Goal: Information Seeking & Learning: Learn about a topic

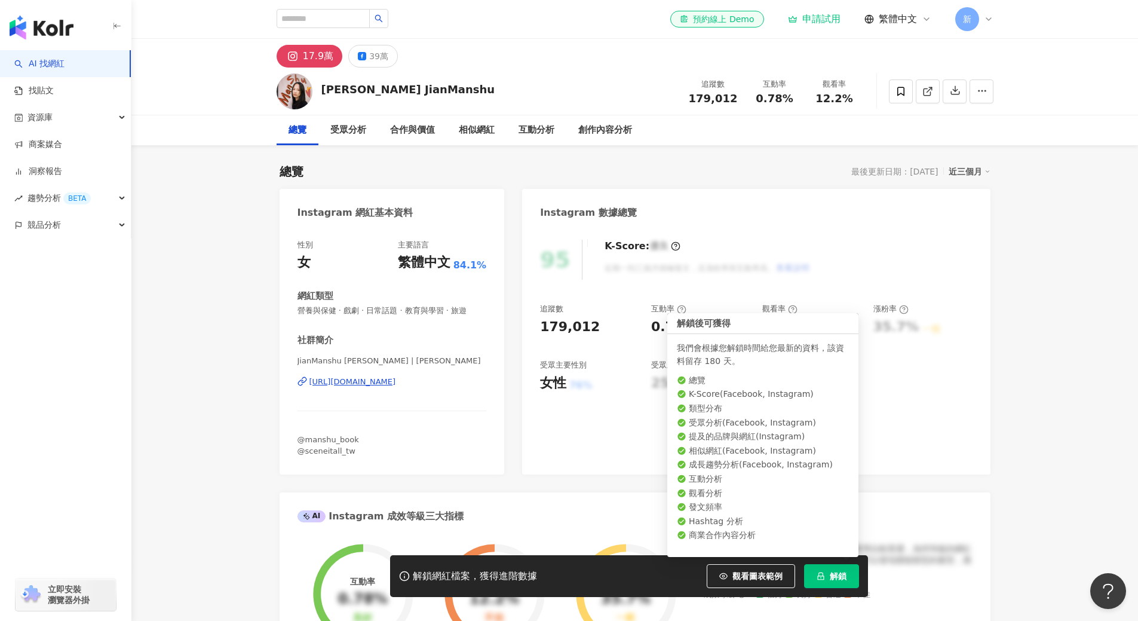
click at [839, 581] on span "解鎖" at bounding box center [838, 576] width 17 height 10
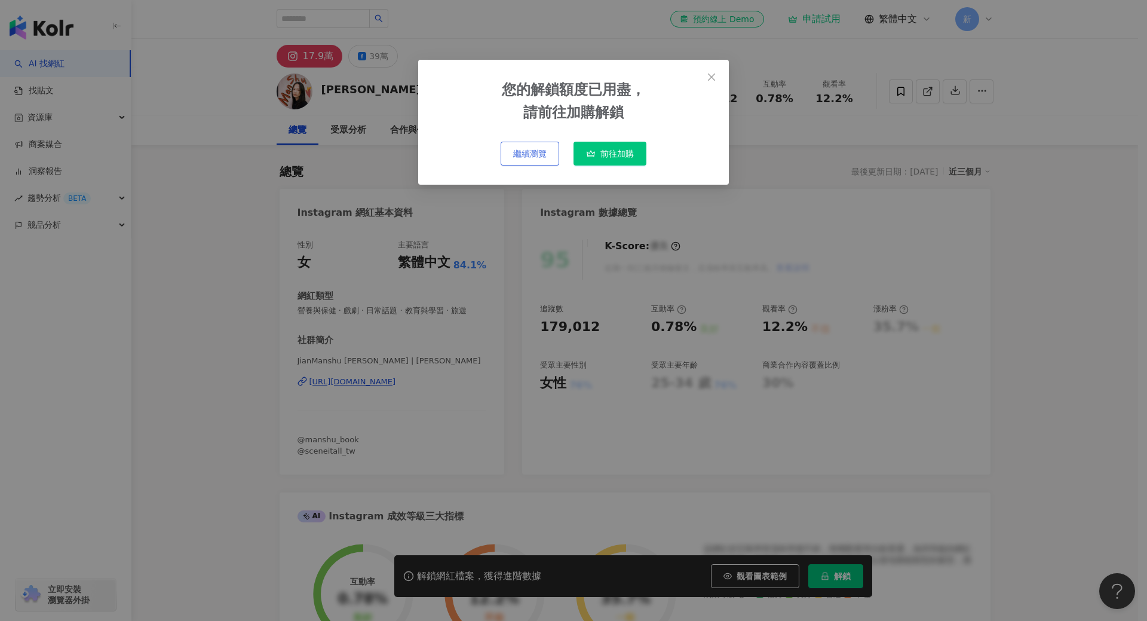
click at [539, 160] on button "繼續瀏覽" at bounding box center [529, 154] width 59 height 24
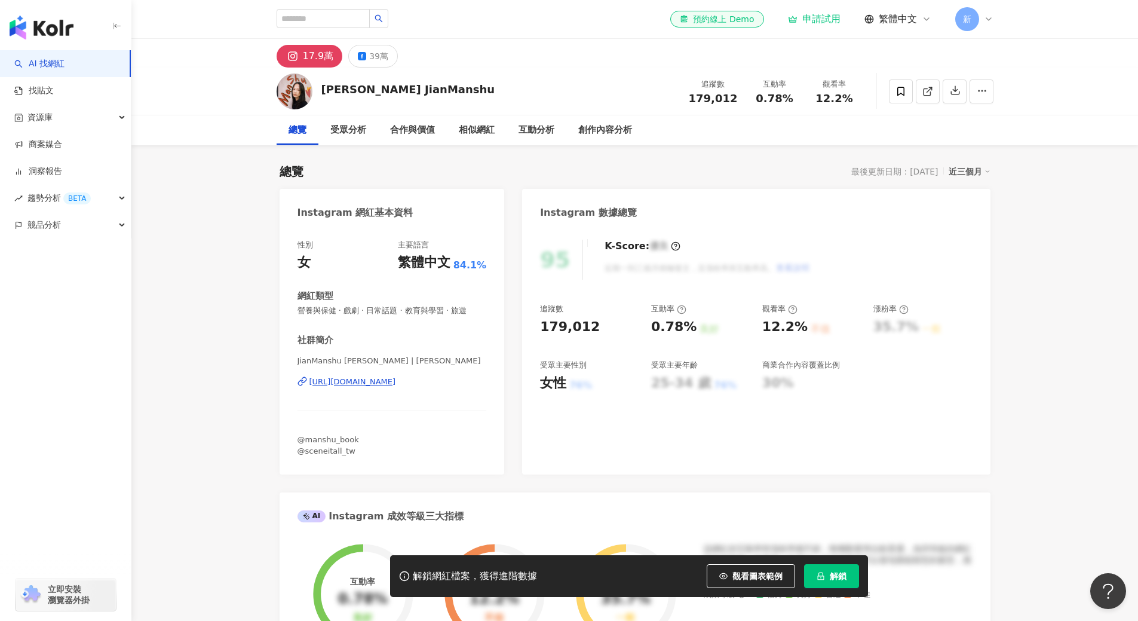
click at [818, 22] on div "申請試用" at bounding box center [814, 19] width 53 height 12
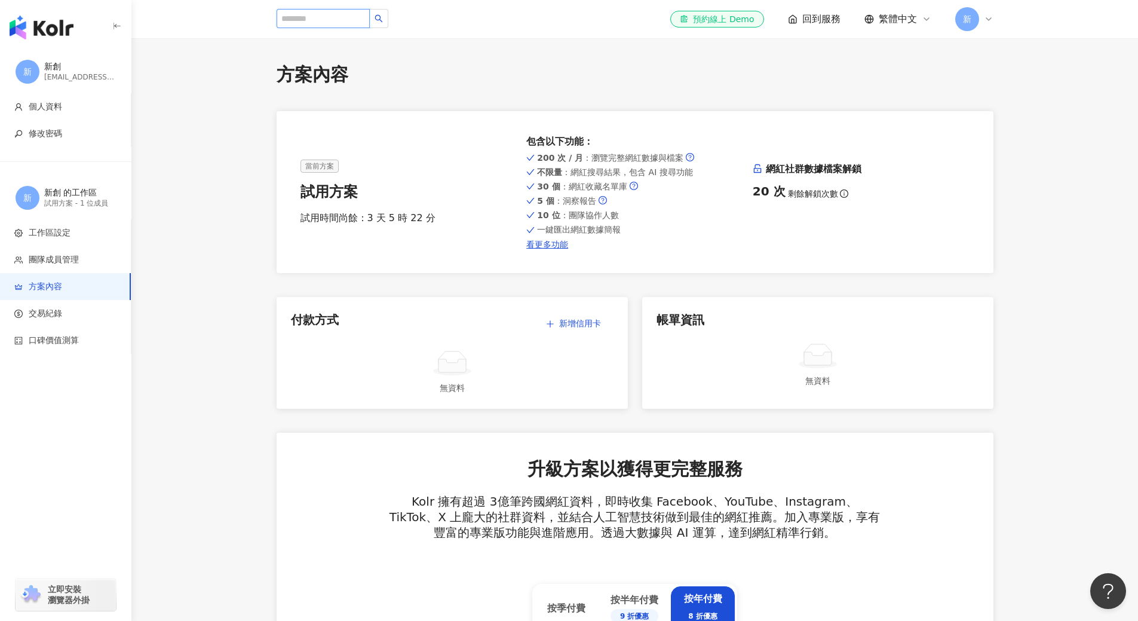
click at [357, 13] on input "search" at bounding box center [323, 18] width 93 height 19
type input "***"
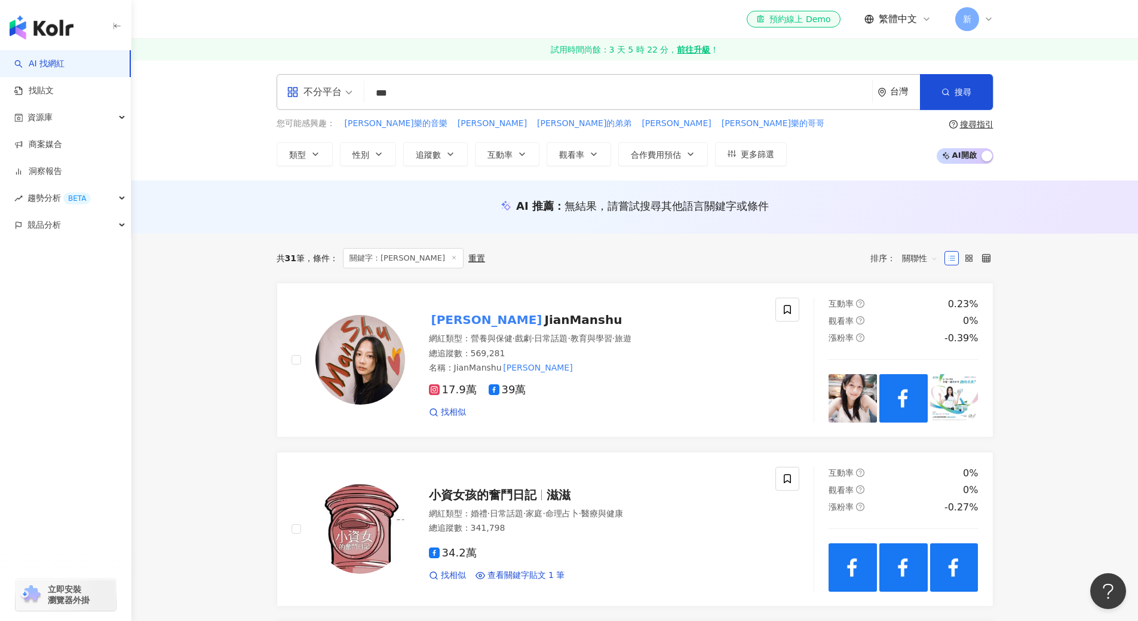
click at [411, 94] on input "***" at bounding box center [618, 93] width 498 height 23
click at [456, 320] on mark "簡嫚書" at bounding box center [487, 319] width 116 height 19
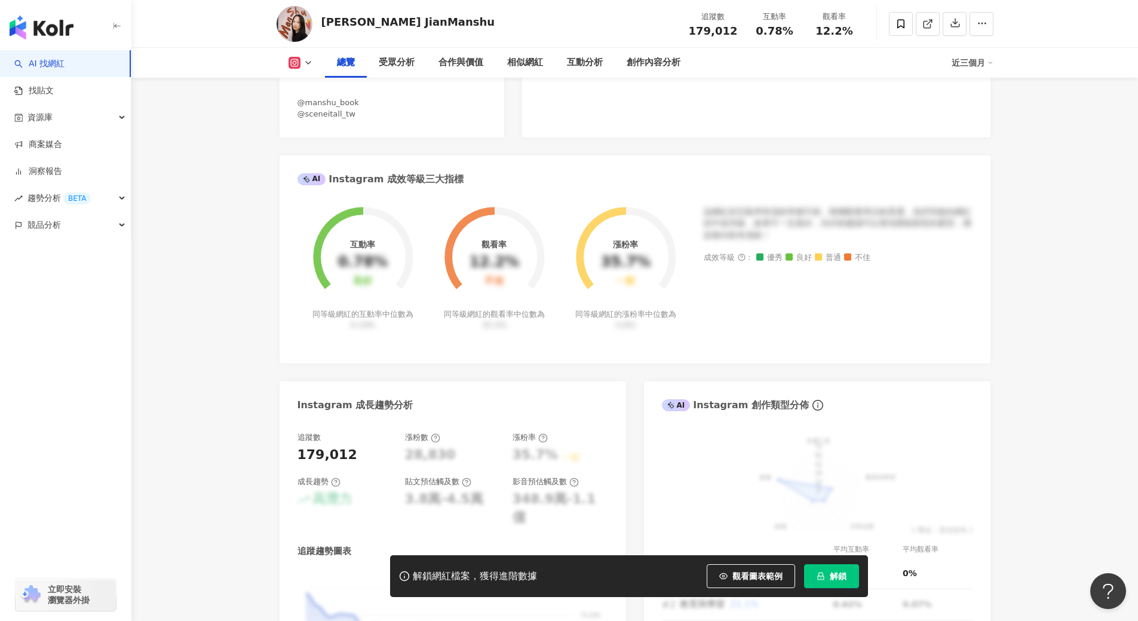
scroll to position [239, 0]
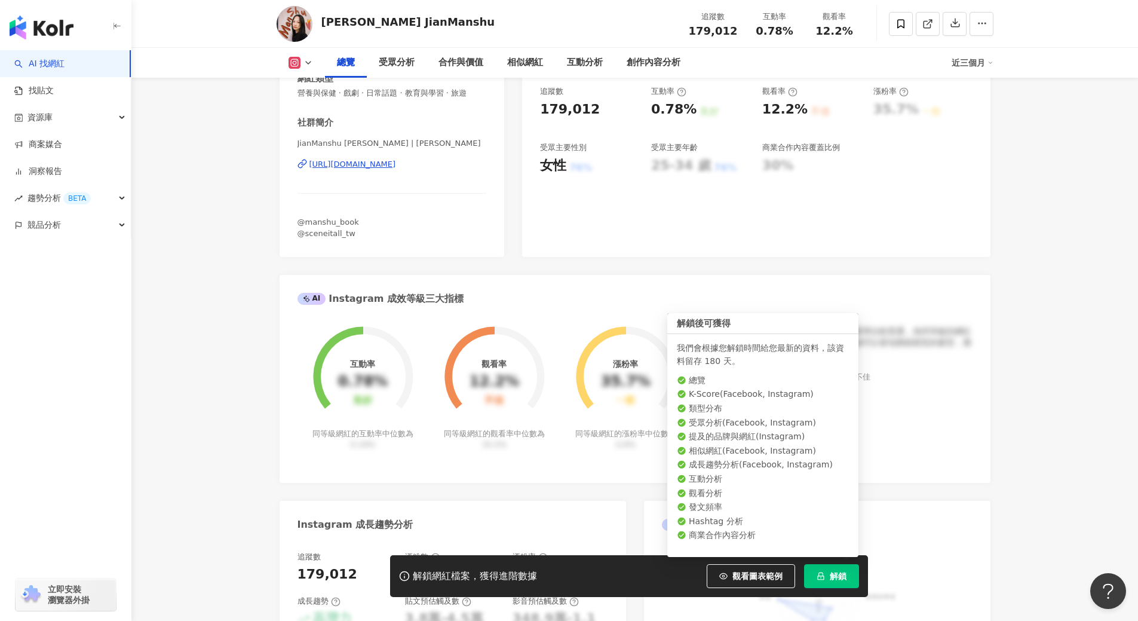
click at [828, 576] on button "解鎖" at bounding box center [831, 576] width 55 height 24
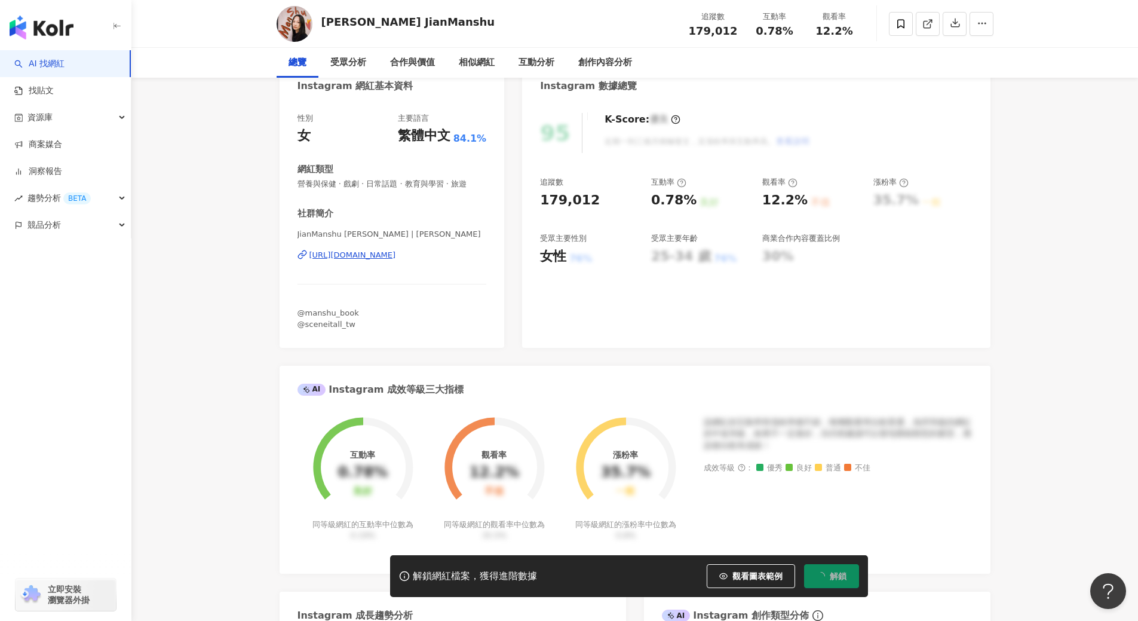
scroll to position [0, 0]
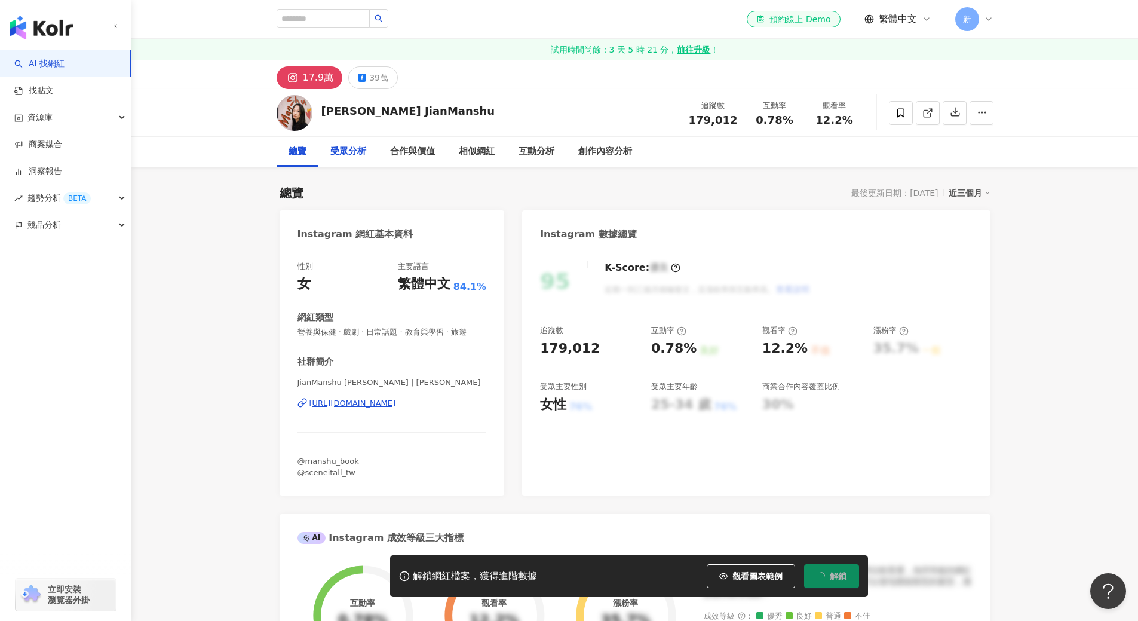
click at [349, 153] on div "受眾分析" at bounding box center [348, 152] width 36 height 14
click at [797, 22] on div "el-icon-cs 預約線上 Demo" at bounding box center [793, 19] width 74 height 12
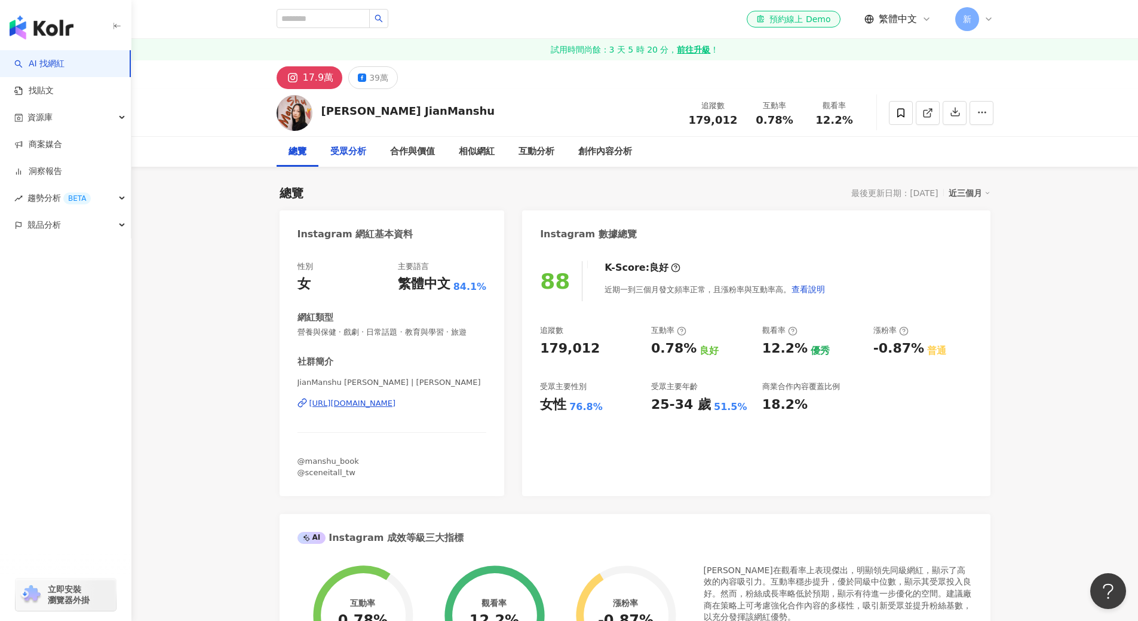
click at [355, 152] on div "受眾分析" at bounding box center [348, 152] width 36 height 14
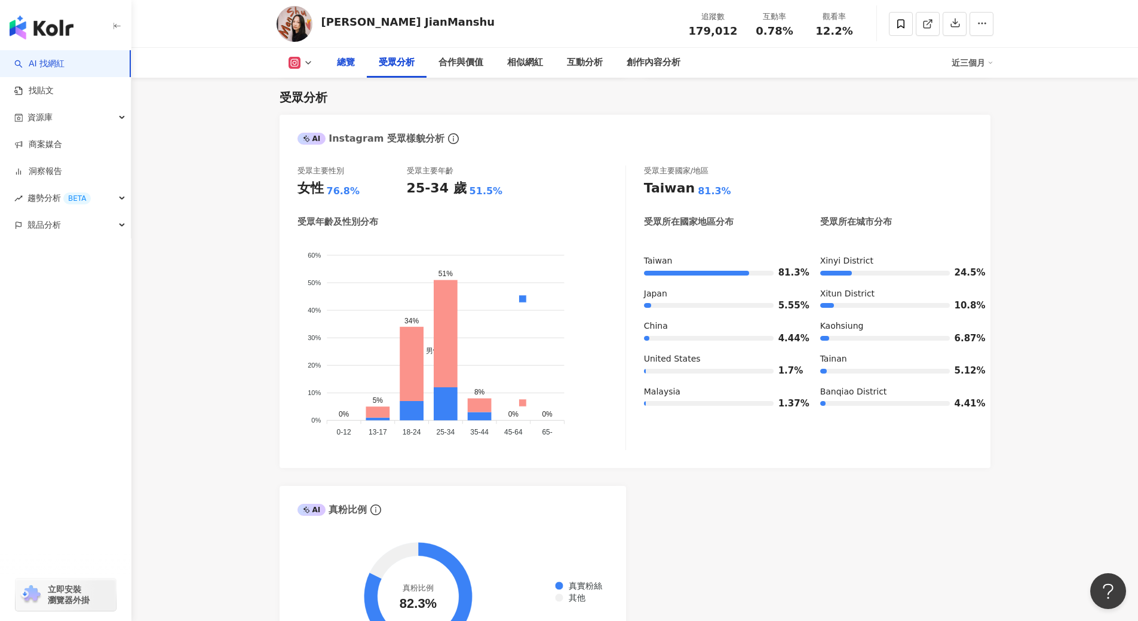
click at [357, 63] on div "總覽" at bounding box center [346, 63] width 42 height 30
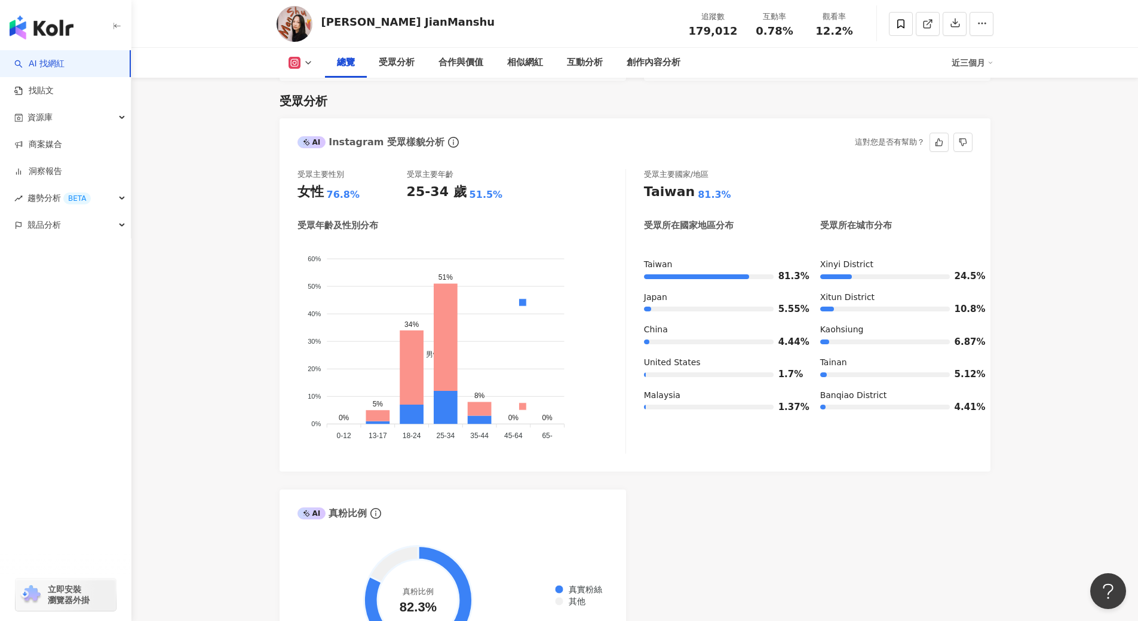
scroll to position [956, 0]
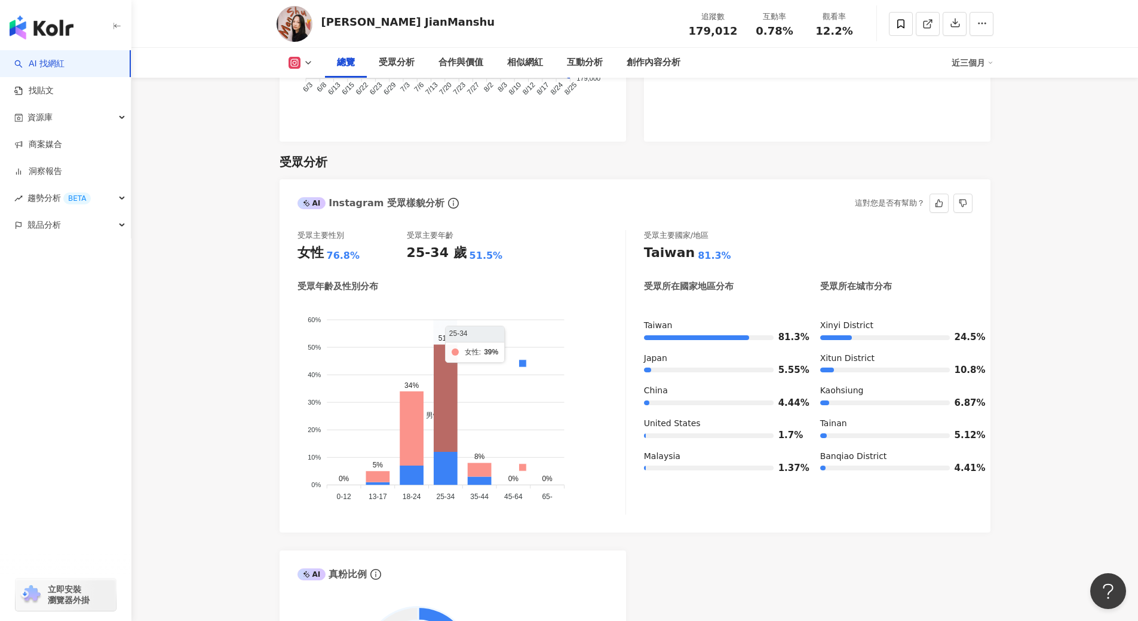
drag, startPoint x: 444, startPoint y: 382, endPoint x: 501, endPoint y: 505, distance: 135.5
click at [501, 505] on foreignobject "男性 女性" at bounding box center [461, 404] width 328 height 204
click at [502, 515] on div "受眾主要性別 女性 76.8% 受眾主要年齡 25-34 歲 51.5% 受眾年齡及性別分布 男性 女性 60% 60% 50% 50% 40% 40% 30…" at bounding box center [635, 375] width 711 height 314
click at [581, 522] on div "受眾主要性別 女性 76.8% 受眾主要年齡 25-34 歲 51.5% 受眾年齡及性別分布 男性 女性 60% 60% 50% 50% 40% 40% 30…" at bounding box center [635, 375] width 711 height 314
click at [723, 546] on div "AI Instagram 受眾樣貌分析 受眾主要性別 女性 76.8% 受眾主要年齡 25-34 歲 51.5% 受眾年齡及性別分布 男性 女性 60% 60…" at bounding box center [635, 459] width 711 height 560
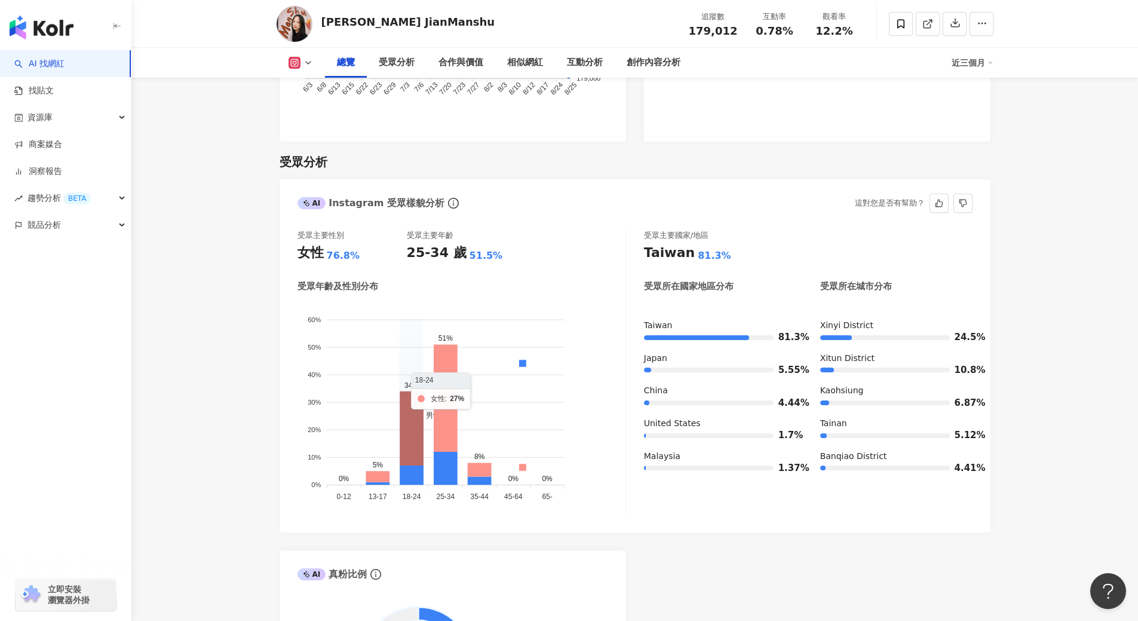
click at [410, 419] on icon at bounding box center [412, 428] width 24 height 74
click at [514, 479] on foreignobject "男性 女性" at bounding box center [461, 404] width 328 height 204
click at [508, 484] on foreignobject "男性 女性" at bounding box center [461, 404] width 328 height 204
click at [481, 480] on icon at bounding box center [479, 481] width 24 height 8
click at [473, 512] on div "男性 女性 60% 60% 50% 50% 40% 40% 30% 30% 20% 20% 10% 10% 0% 0% 0% 5% 34% 51% 8% 0%…" at bounding box center [461, 408] width 328 height 213
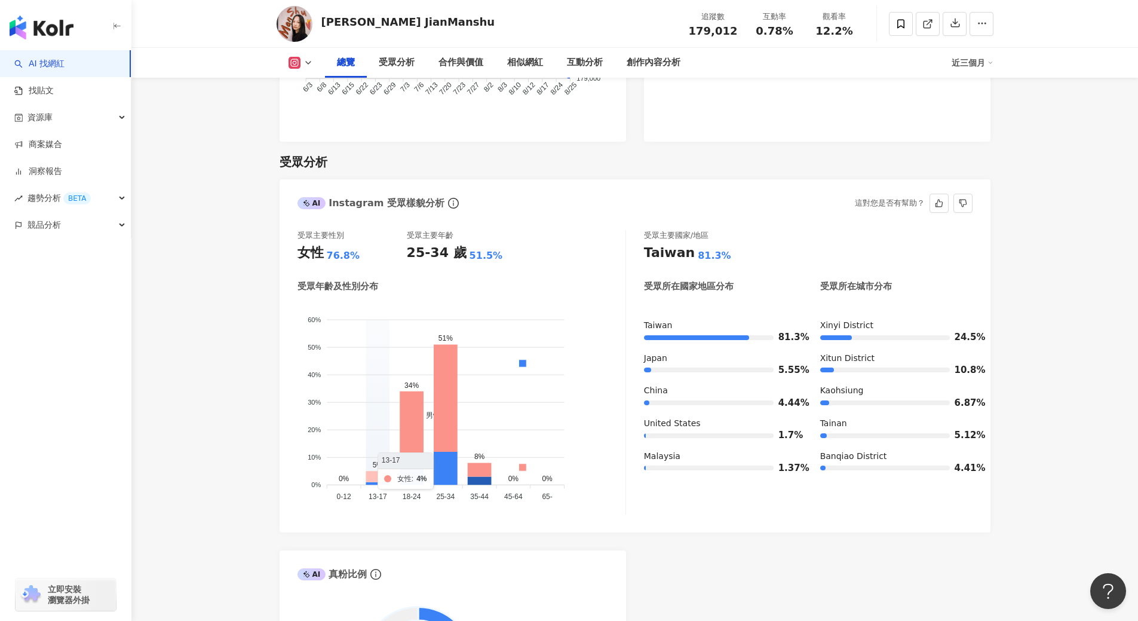
click at [382, 483] on icon at bounding box center [378, 483] width 24 height 3
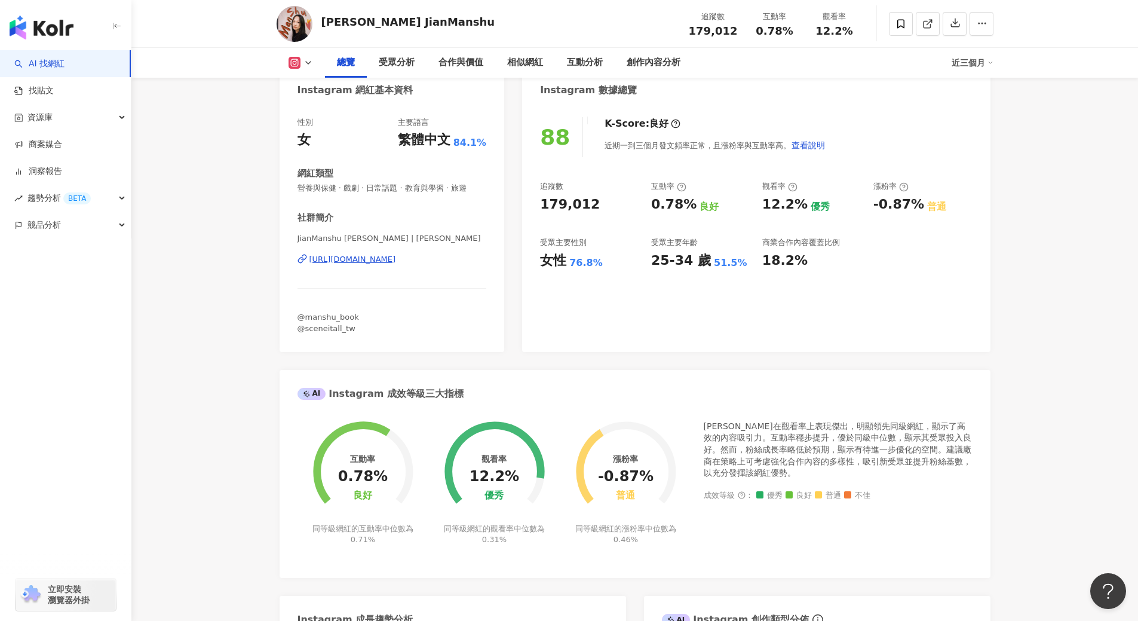
scroll to position [0, 0]
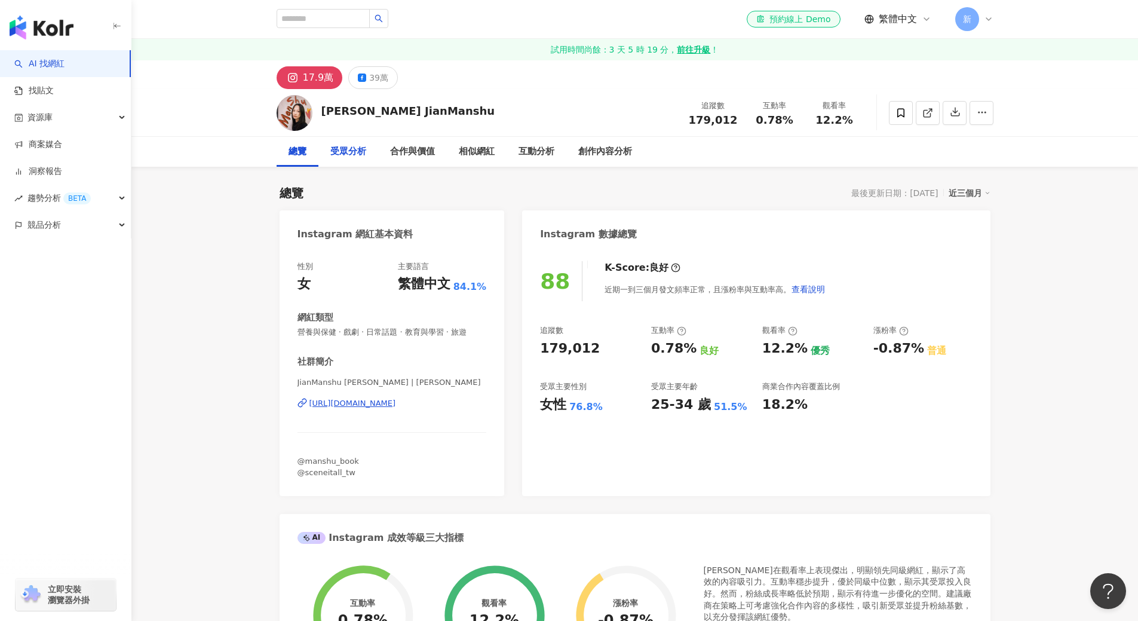
click at [353, 156] on div "受眾分析" at bounding box center [348, 152] width 36 height 14
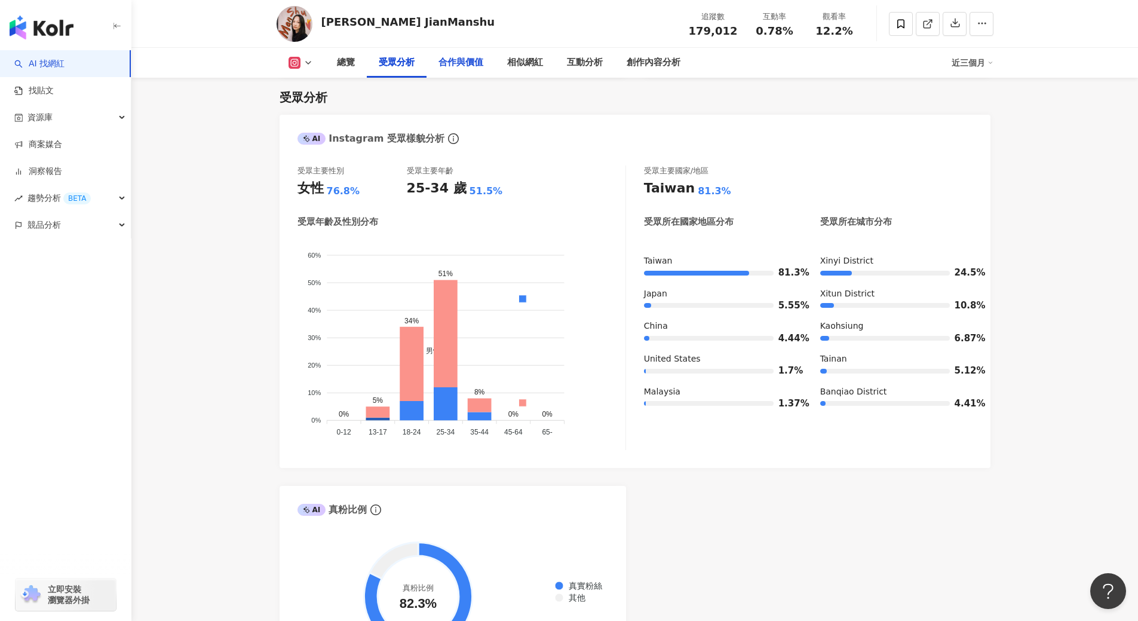
click at [462, 65] on div "合作與價值" at bounding box center [460, 63] width 45 height 14
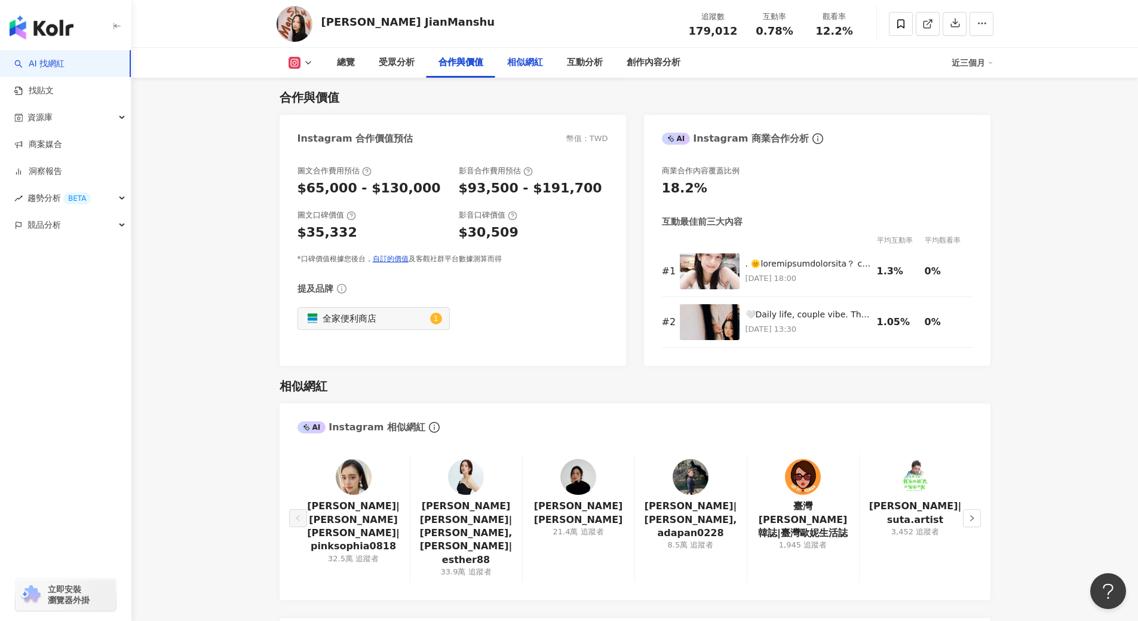
click at [544, 62] on div "相似網紅" at bounding box center [525, 63] width 60 height 30
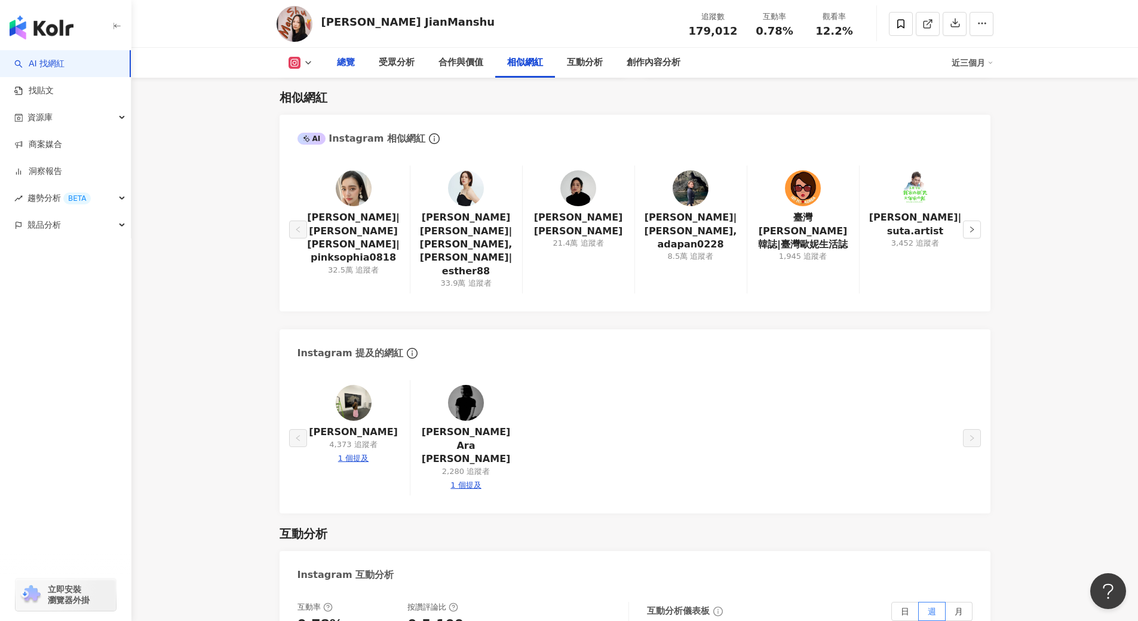
click at [349, 63] on div "總覽" at bounding box center [346, 63] width 18 height 14
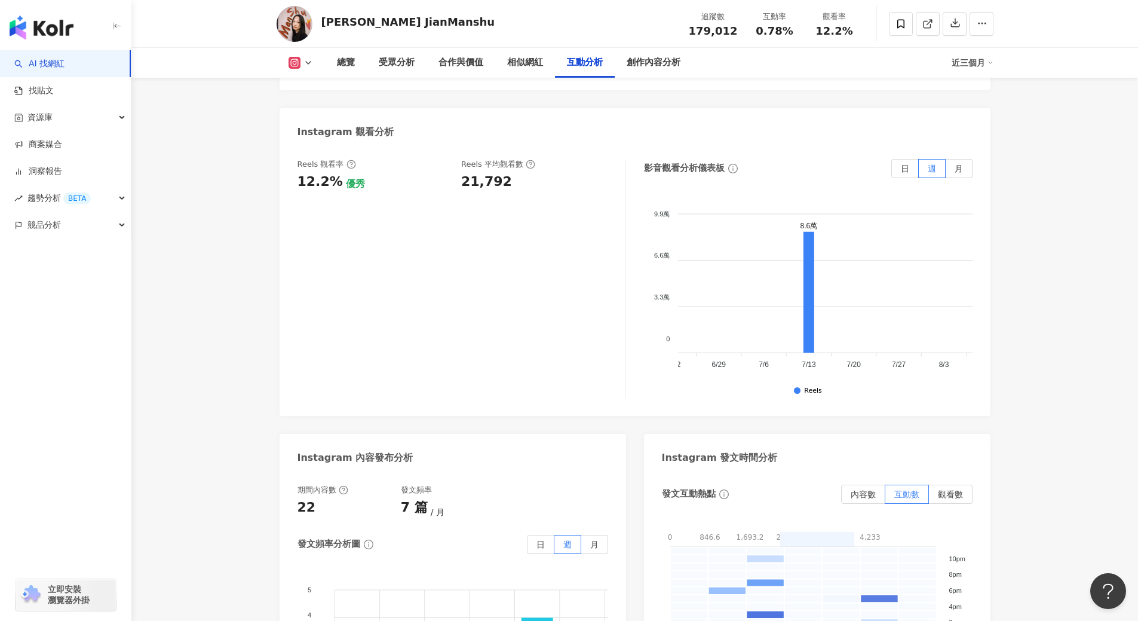
scroll to position [0, 146]
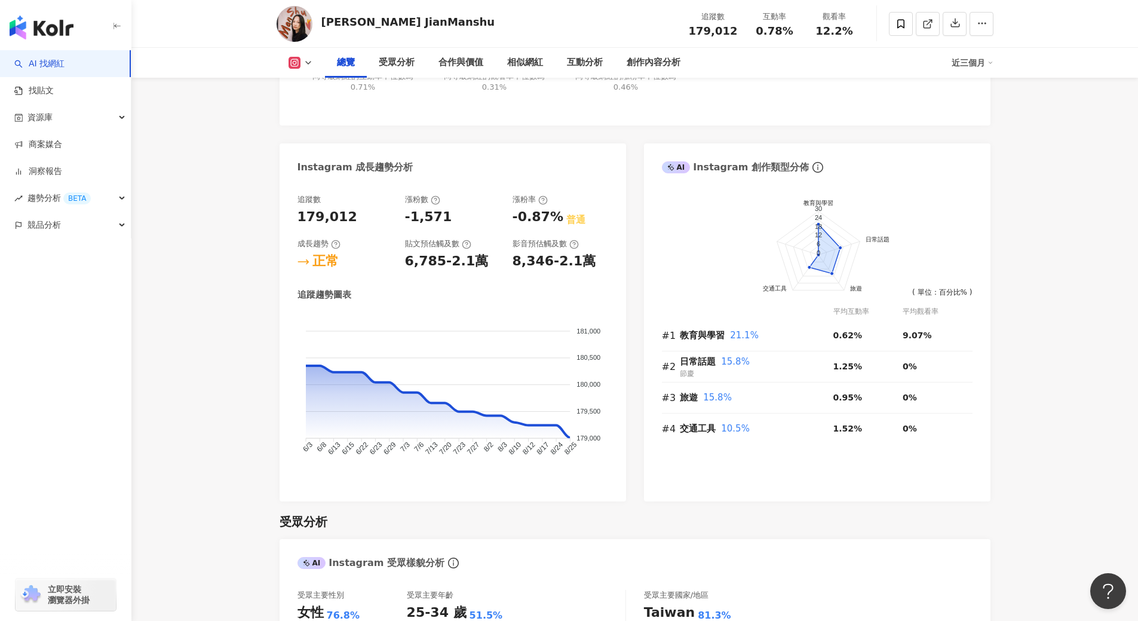
scroll to position [538, 0]
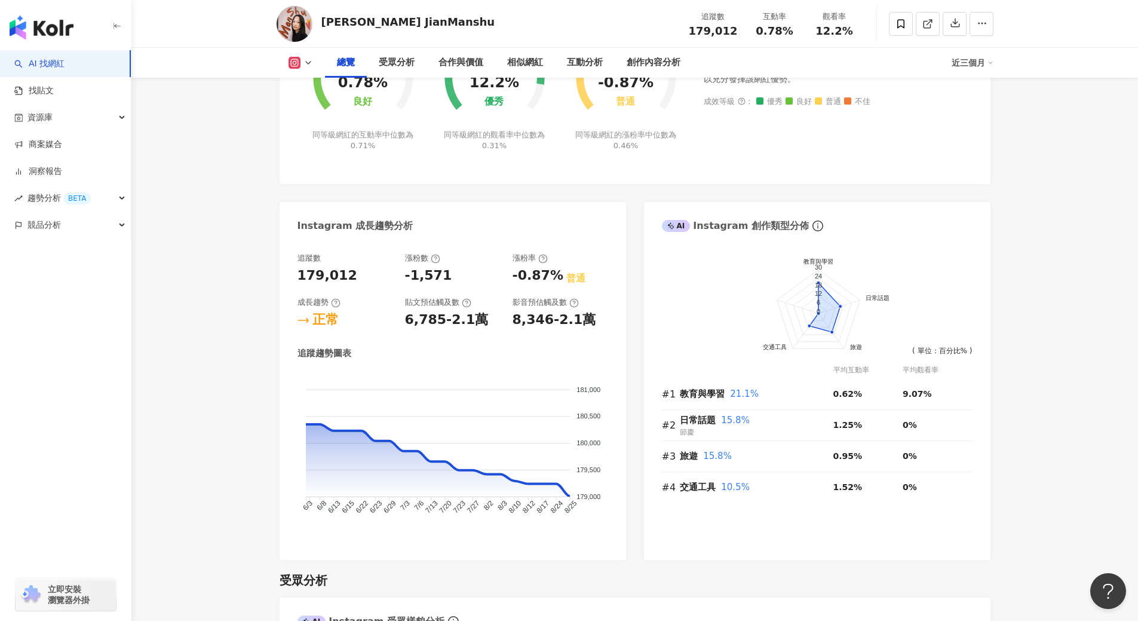
click at [306, 60] on icon at bounding box center [308, 63] width 10 height 10
click at [303, 110] on button "Facebook" at bounding box center [320, 112] width 72 height 17
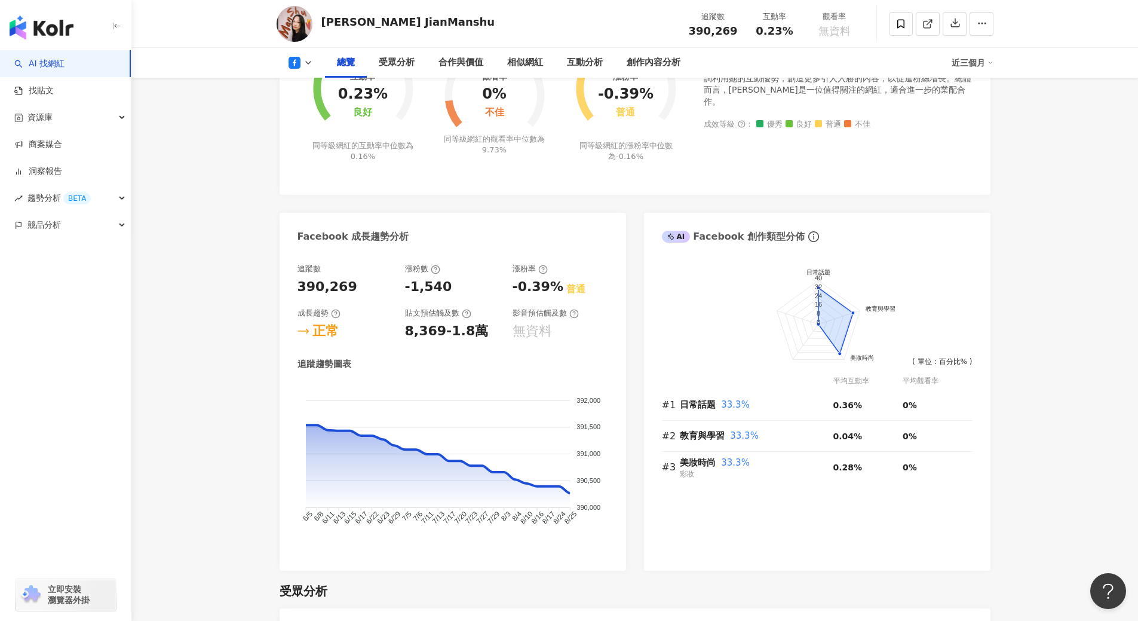
scroll to position [956, 0]
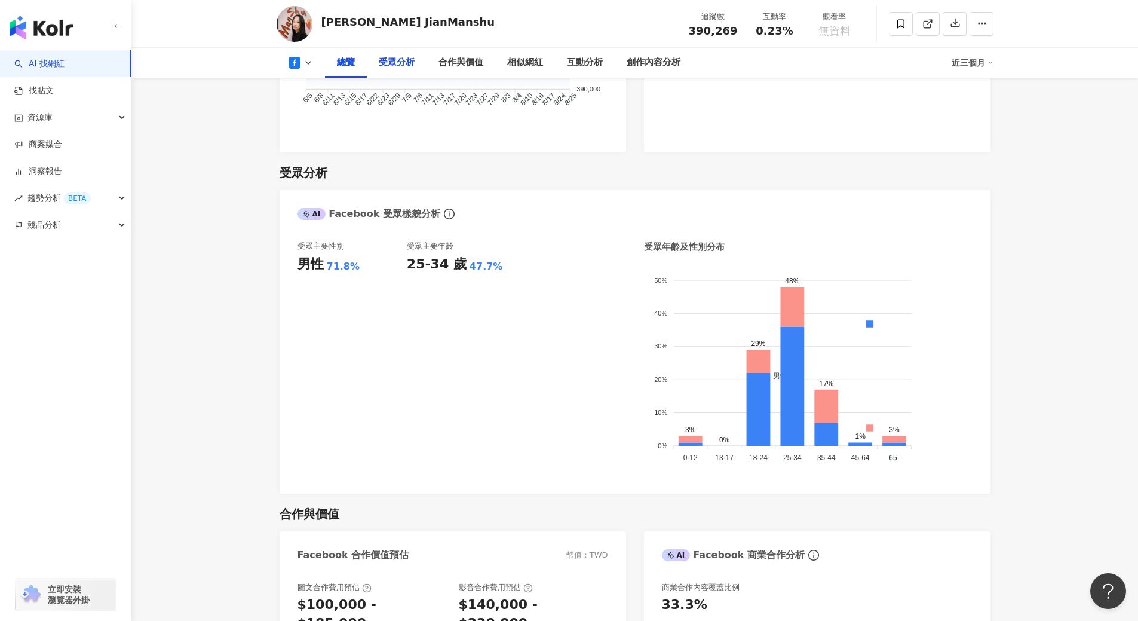
click at [391, 62] on div "受眾分析" at bounding box center [397, 63] width 36 height 14
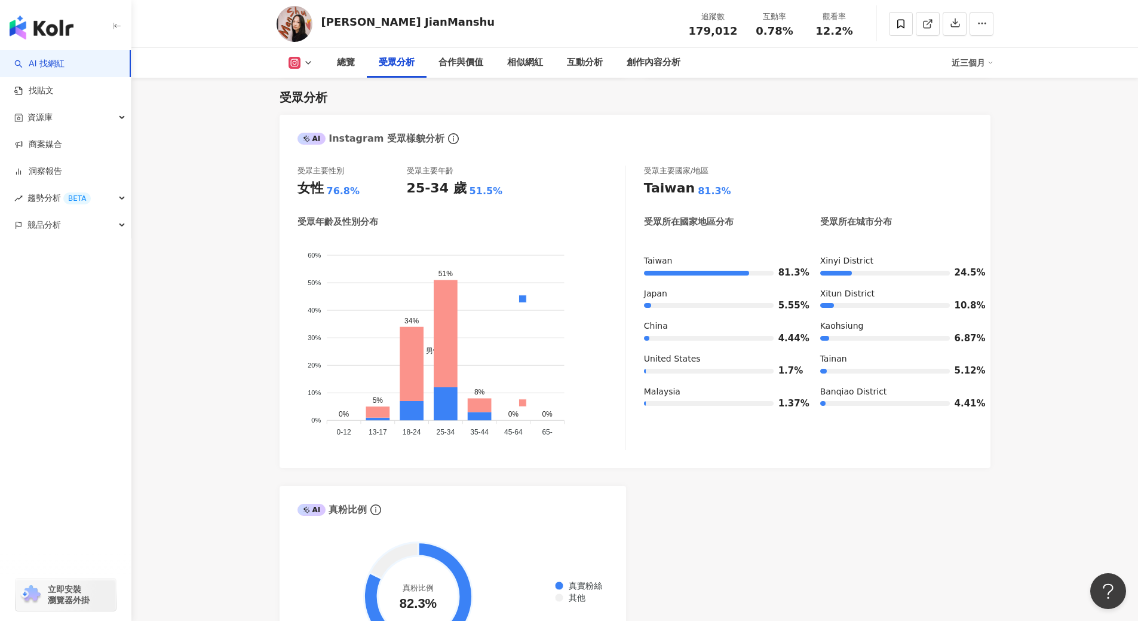
click at [308, 60] on icon at bounding box center [308, 63] width 10 height 10
click at [314, 110] on button "Facebook" at bounding box center [320, 112] width 72 height 17
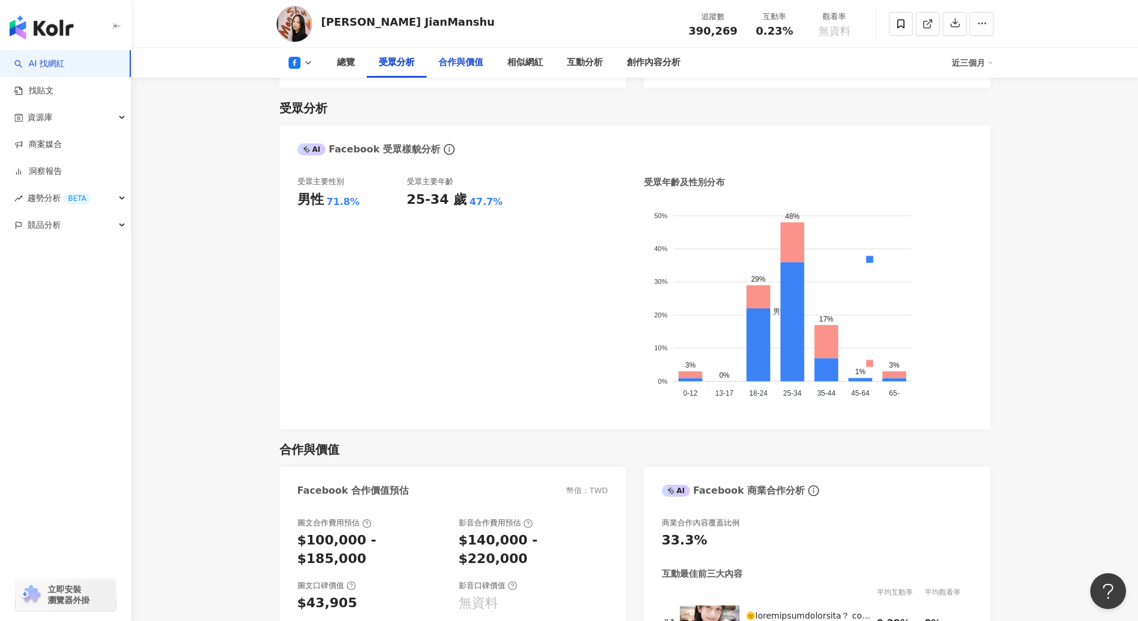
click at [449, 65] on div "合作與價值" at bounding box center [460, 63] width 45 height 14
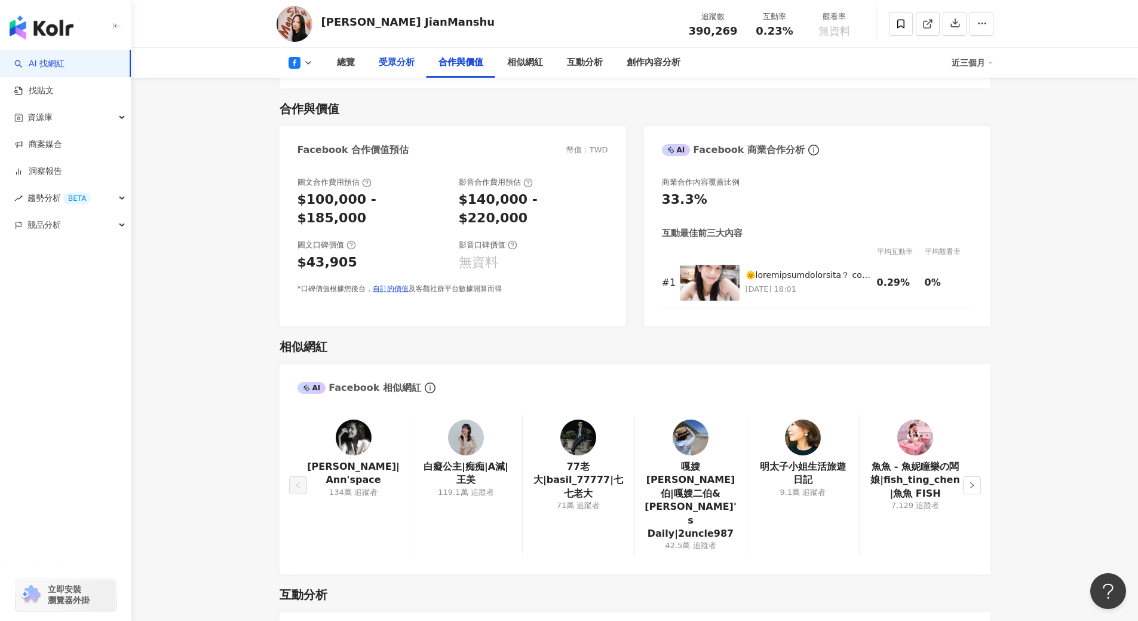
click at [402, 63] on div "受眾分析" at bounding box center [397, 63] width 36 height 14
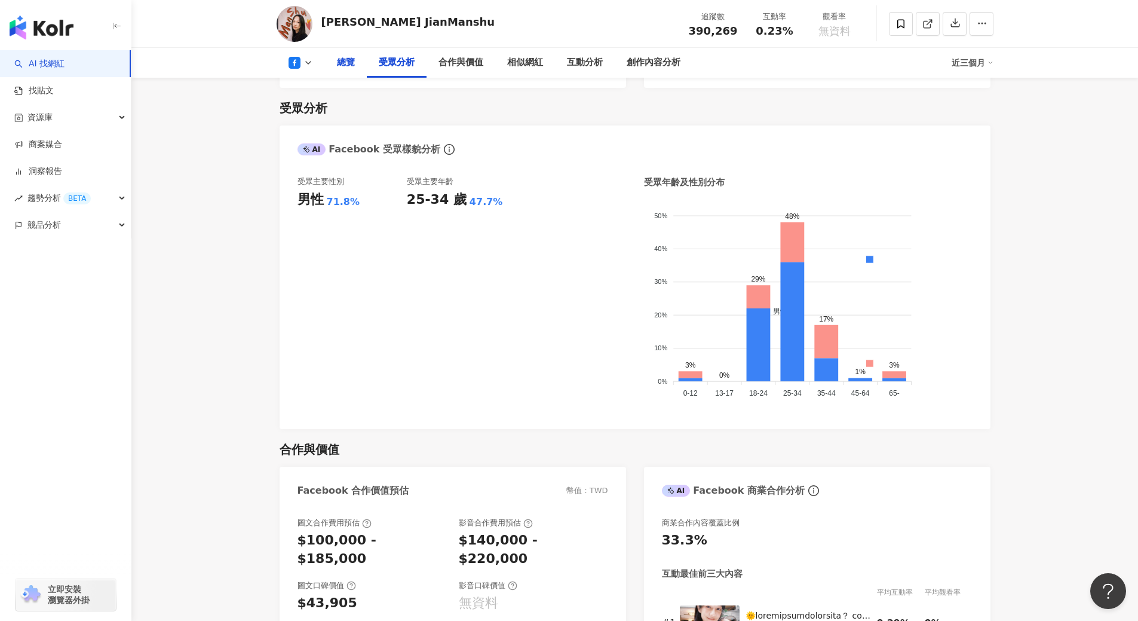
click at [345, 65] on div "總覽" at bounding box center [346, 63] width 18 height 14
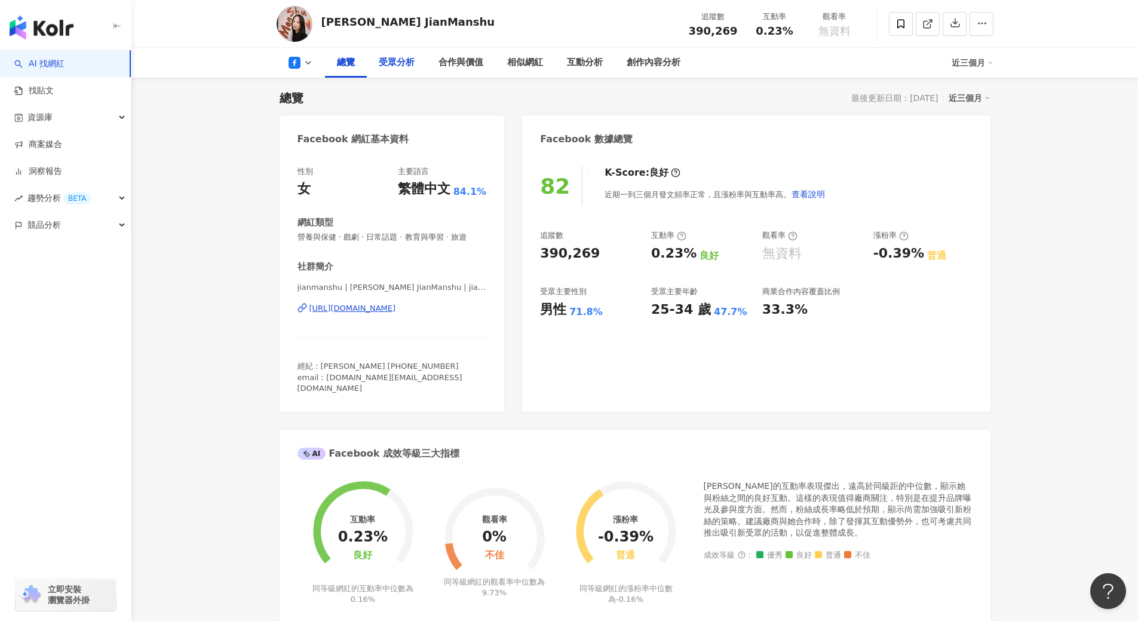
click at [394, 61] on div "受眾分析" at bounding box center [397, 63] width 36 height 14
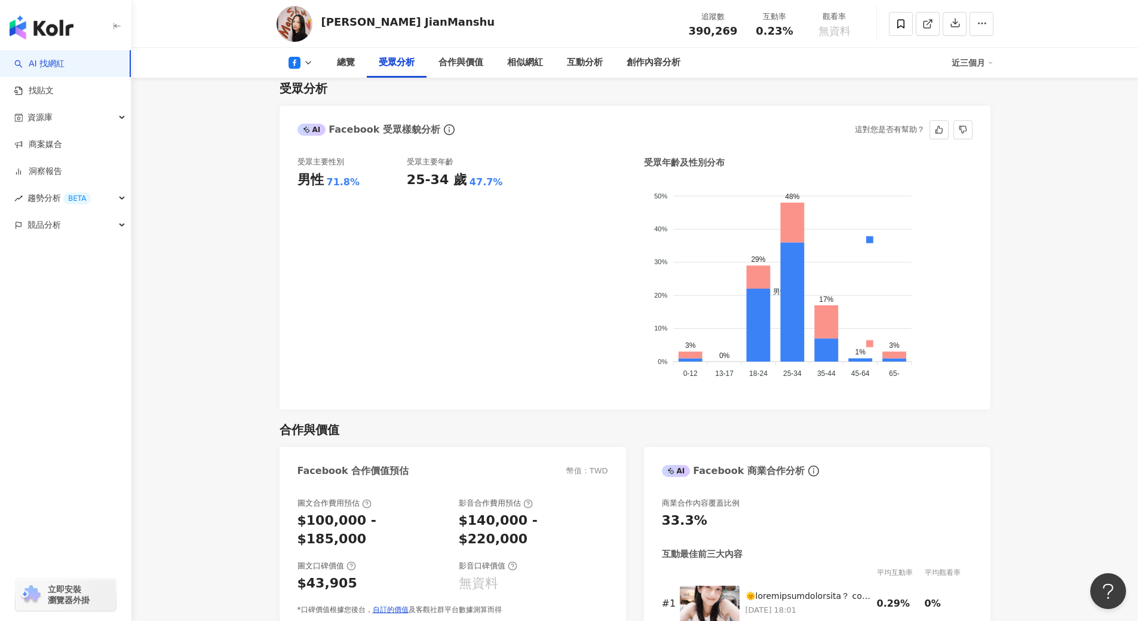
scroll to position [1020, 0]
